Goal: Task Accomplishment & Management: Manage account settings

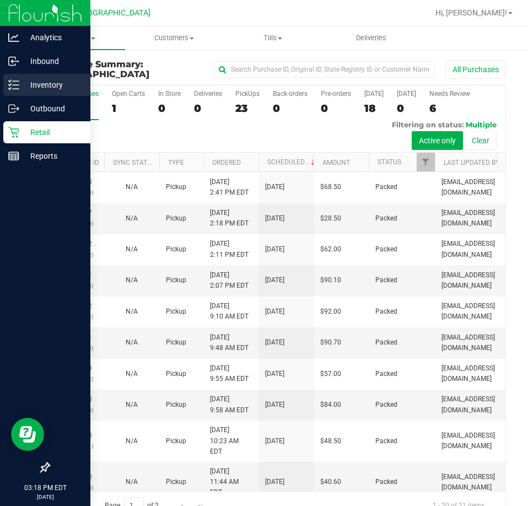
click at [17, 81] on line at bounding box center [16, 81] width 6 height 0
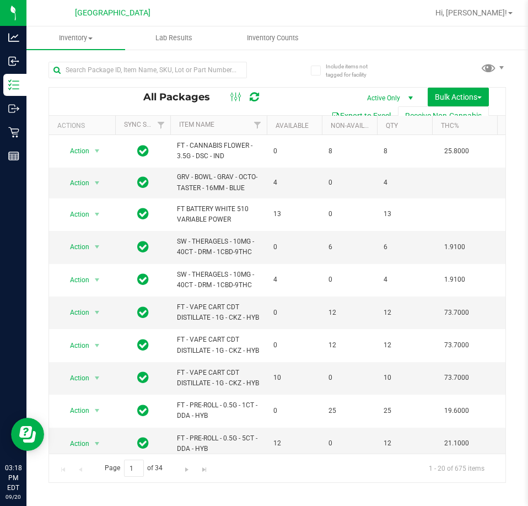
click at [136, 78] on div at bounding box center [148, 74] width 198 height 25
click at [134, 73] on input "text" at bounding box center [148, 70] width 198 height 17
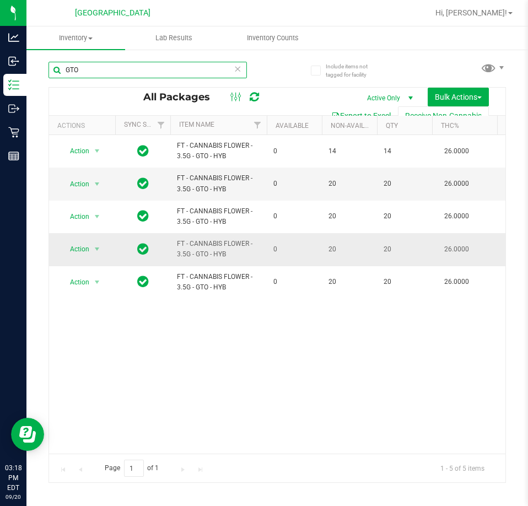
type input "GTO"
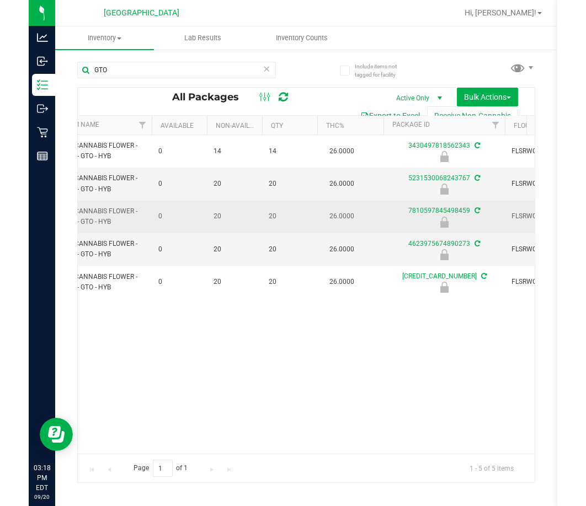
scroll to position [0, 272]
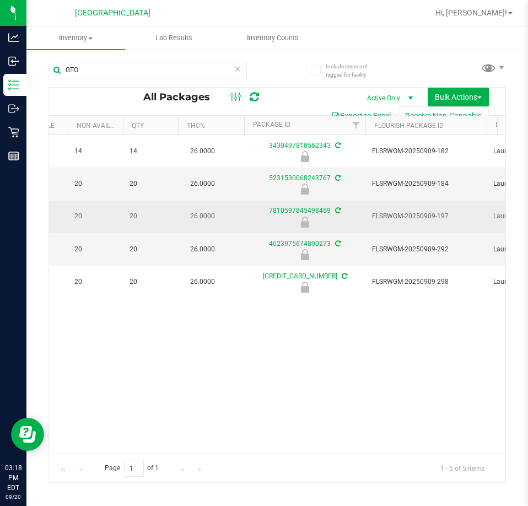
drag, startPoint x: 197, startPoint y: 245, endPoint x: 261, endPoint y: 227, distance: 66.3
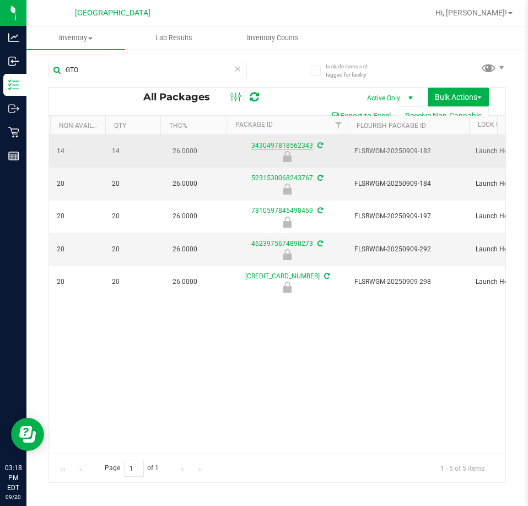
click at [293, 142] on link "3430497818562343" at bounding box center [282, 146] width 62 height 8
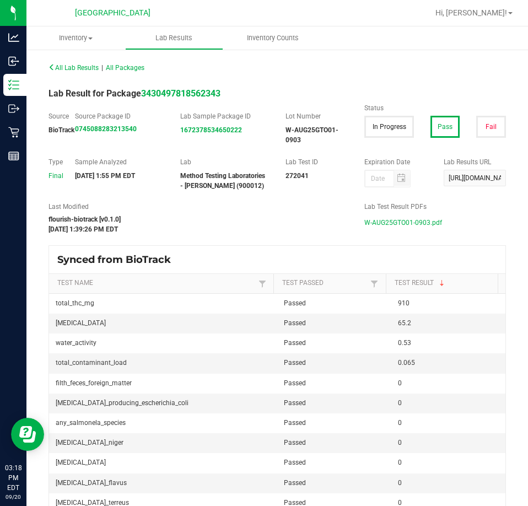
click at [391, 223] on span "W-AUG25GTO01-0903.pdf" at bounding box center [403, 222] width 78 height 17
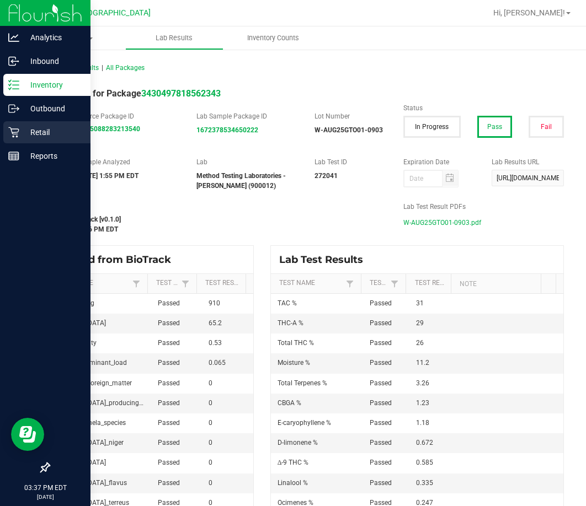
click at [14, 130] on icon at bounding box center [13, 132] width 11 height 11
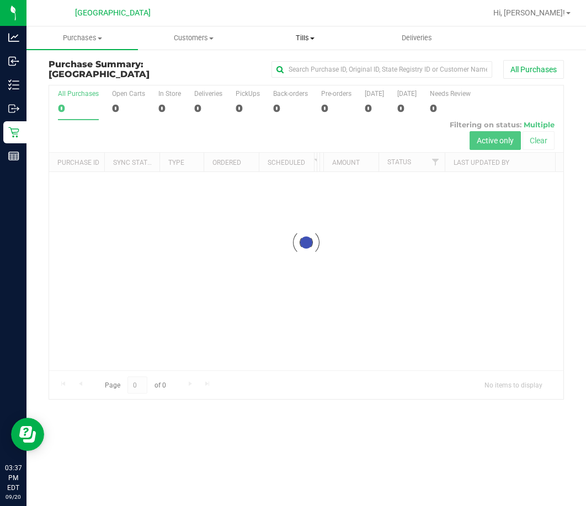
click at [301, 35] on span "Tills" at bounding box center [305, 38] width 110 height 10
click at [296, 63] on span "Manage tills" at bounding box center [286, 66] width 74 height 9
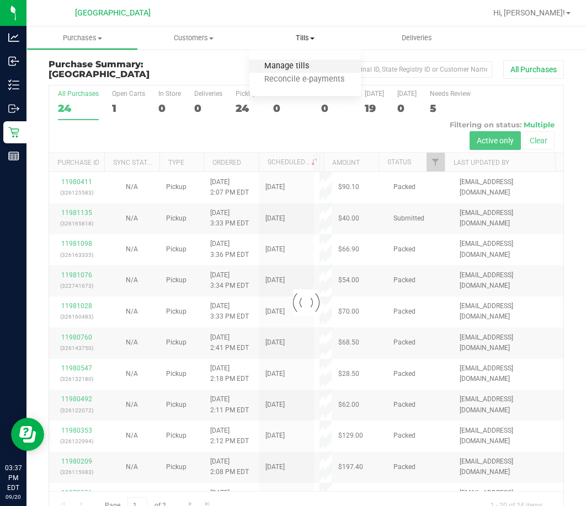
click at [296, 63] on span "Manage tills" at bounding box center [286, 66] width 74 height 9
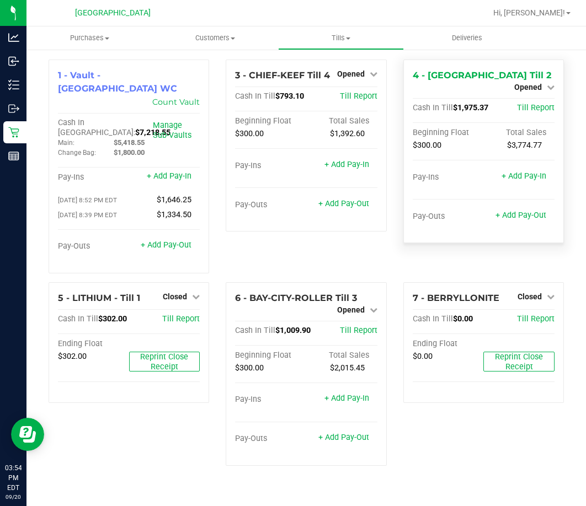
click at [528, 81] on div "Opened" at bounding box center [534, 87] width 40 height 13
click at [528, 83] on link "Opened" at bounding box center [534, 87] width 40 height 9
click at [528, 98] on link "Close Till" at bounding box center [529, 97] width 30 height 9
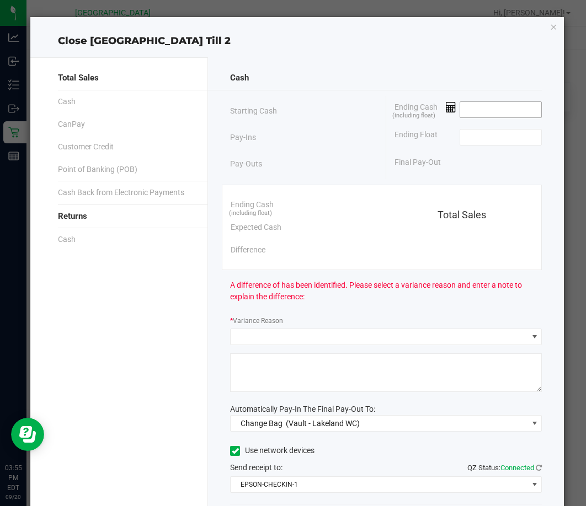
click at [469, 110] on input at bounding box center [500, 109] width 81 height 15
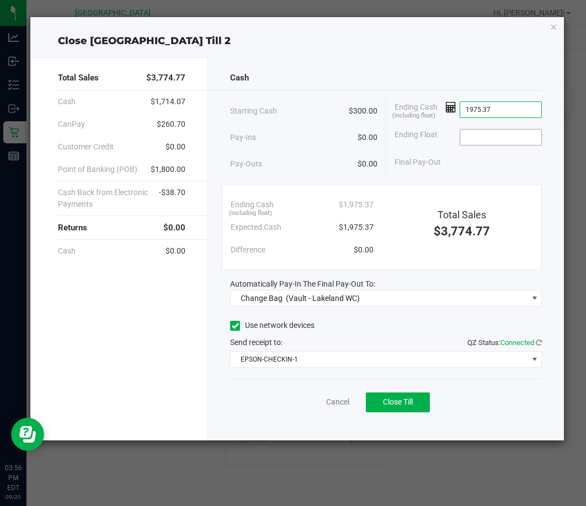
type input "$1,975.37"
click at [477, 134] on input at bounding box center [500, 137] width 81 height 15
type input "$300.00"
click at [442, 160] on div "Final Pay-Out $1,675.37" at bounding box center [467, 162] width 147 height 23
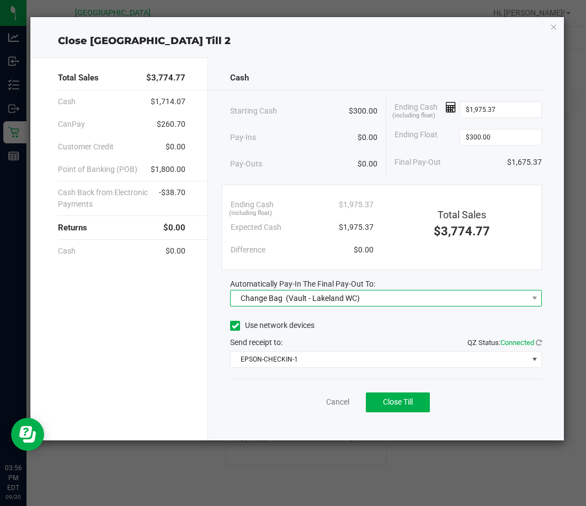
click at [361, 299] on span "Change Bag (Vault - Lakeland WC)" at bounding box center [378, 298] width 297 height 15
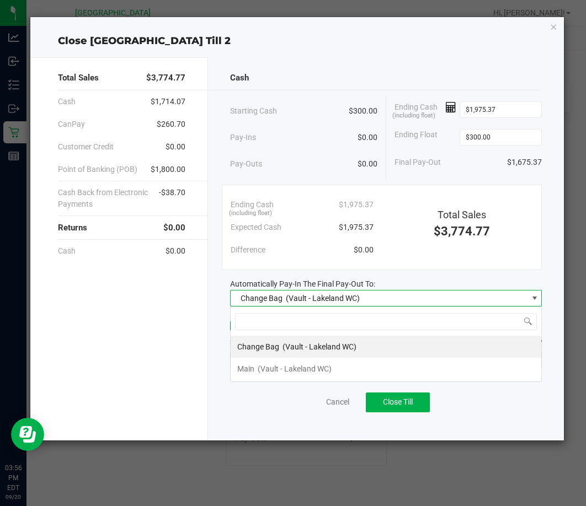
scroll to position [17, 312]
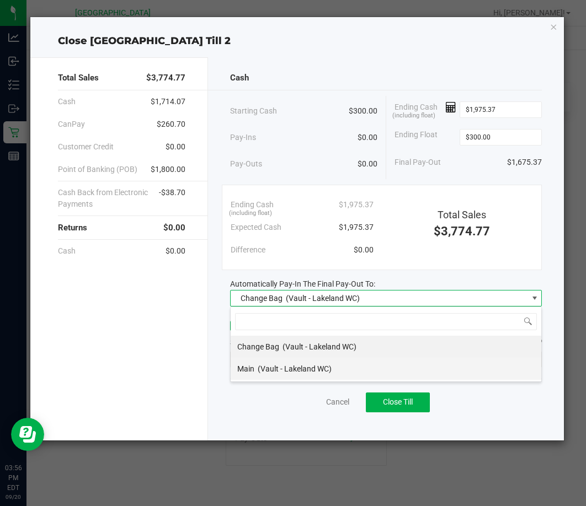
click at [286, 367] on span "(Vault - Lakeland WC)" at bounding box center [294, 368] width 74 height 9
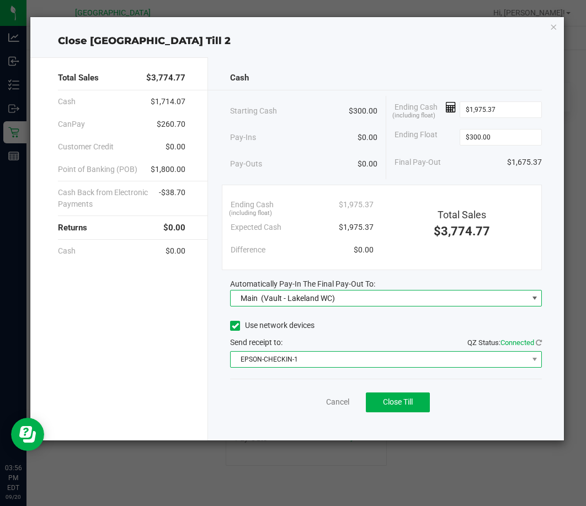
click at [293, 362] on span "EPSON-CHECKIN-1" at bounding box center [378, 359] width 297 height 15
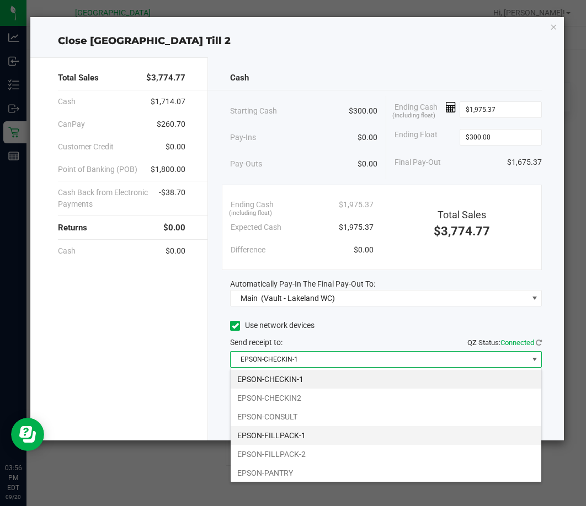
click at [294, 438] on li "EPSON-FILLPACK-1" at bounding box center [385, 435] width 310 height 19
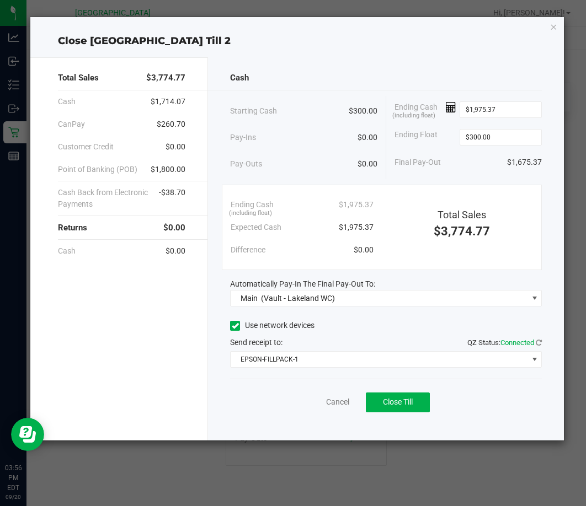
click at [299, 415] on div "Cancel Close Till" at bounding box center [386, 400] width 312 height 42
click at [403, 407] on button "Close Till" at bounding box center [398, 403] width 64 height 20
